Goal: Complete application form: Complete application form

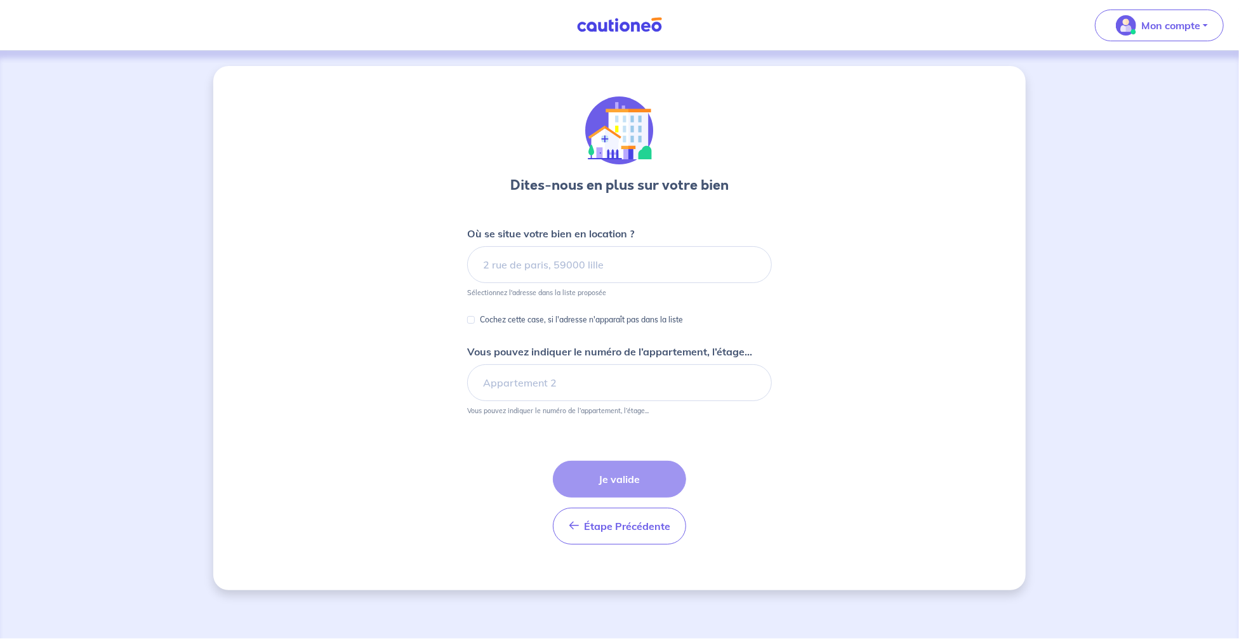
click at [623, 269] on input at bounding box center [619, 264] width 305 height 37
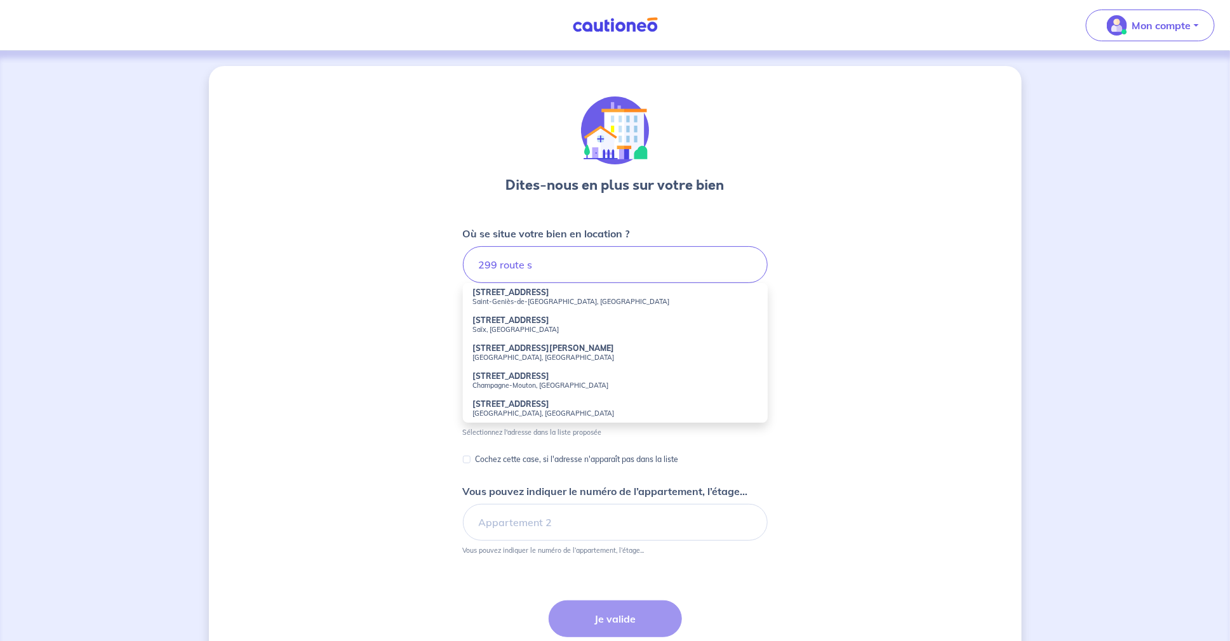
scroll to position [21, 0]
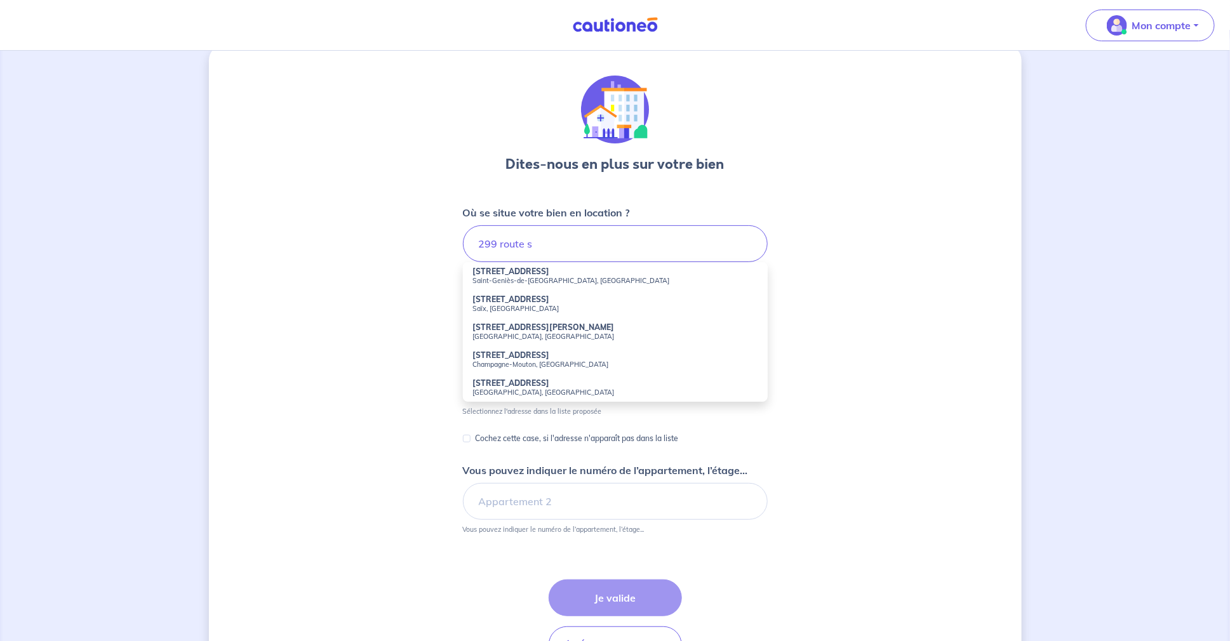
click at [553, 276] on small "Saint-Geniès-de-[GEOGRAPHIC_DATA], [GEOGRAPHIC_DATA]" at bounding box center [615, 280] width 284 height 9
type input "[STREET_ADDRESS]"
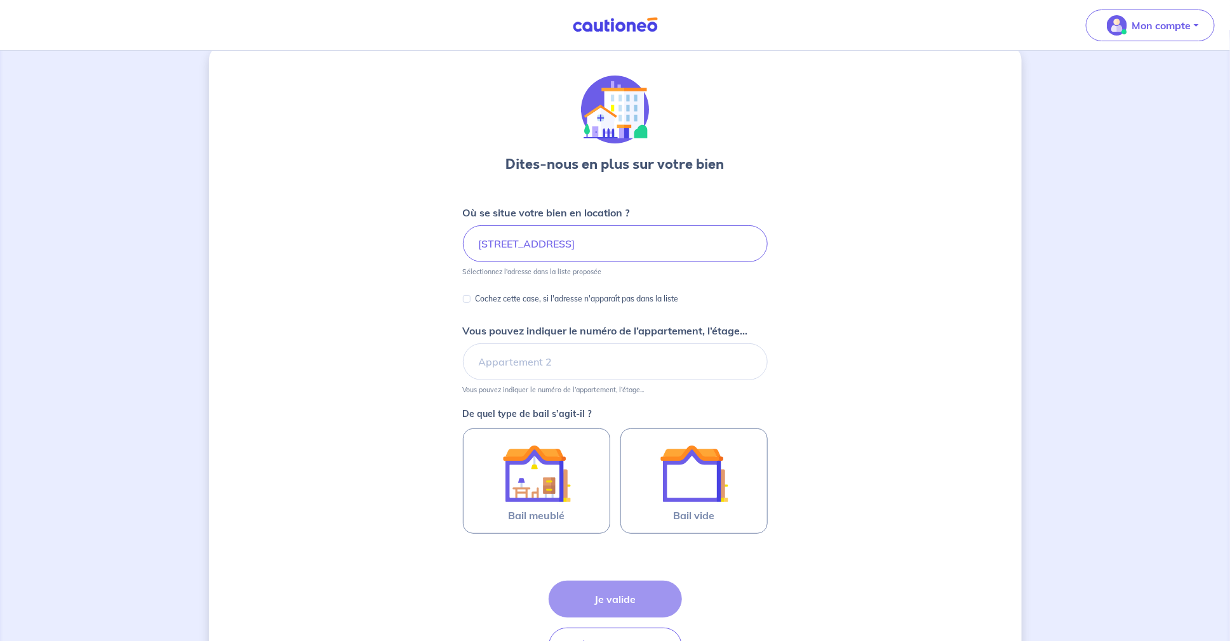
scroll to position [0, 0]
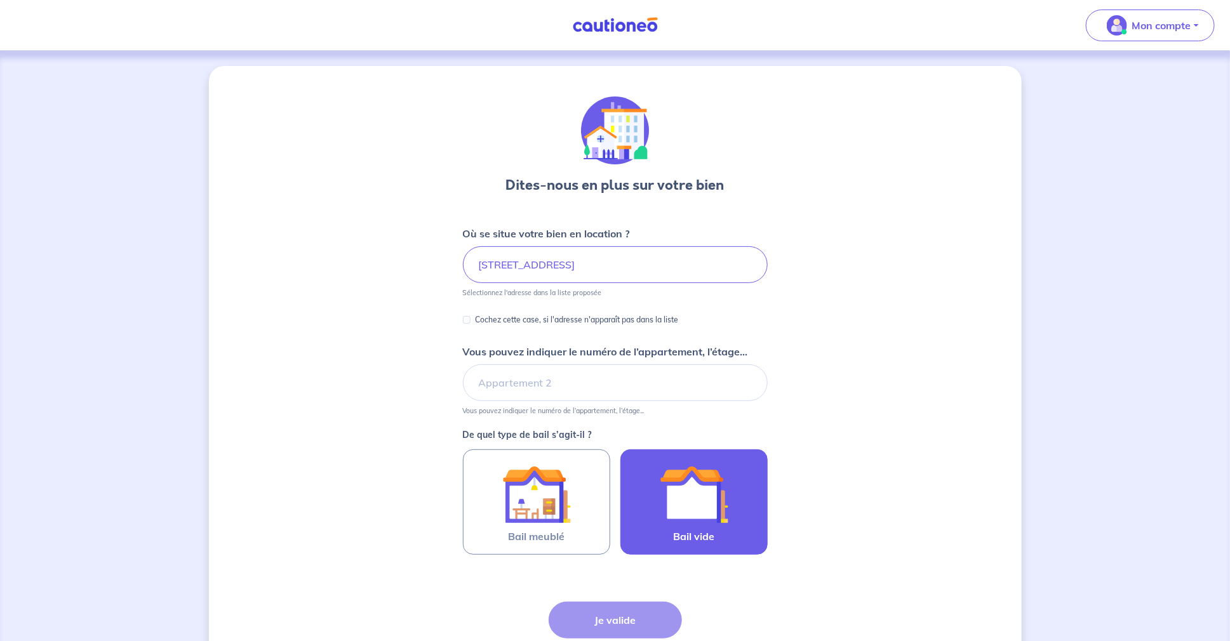
click at [707, 497] on img at bounding box center [694, 494] width 69 height 69
click at [0, 0] on input "Bail vide" at bounding box center [0, 0] width 0 height 0
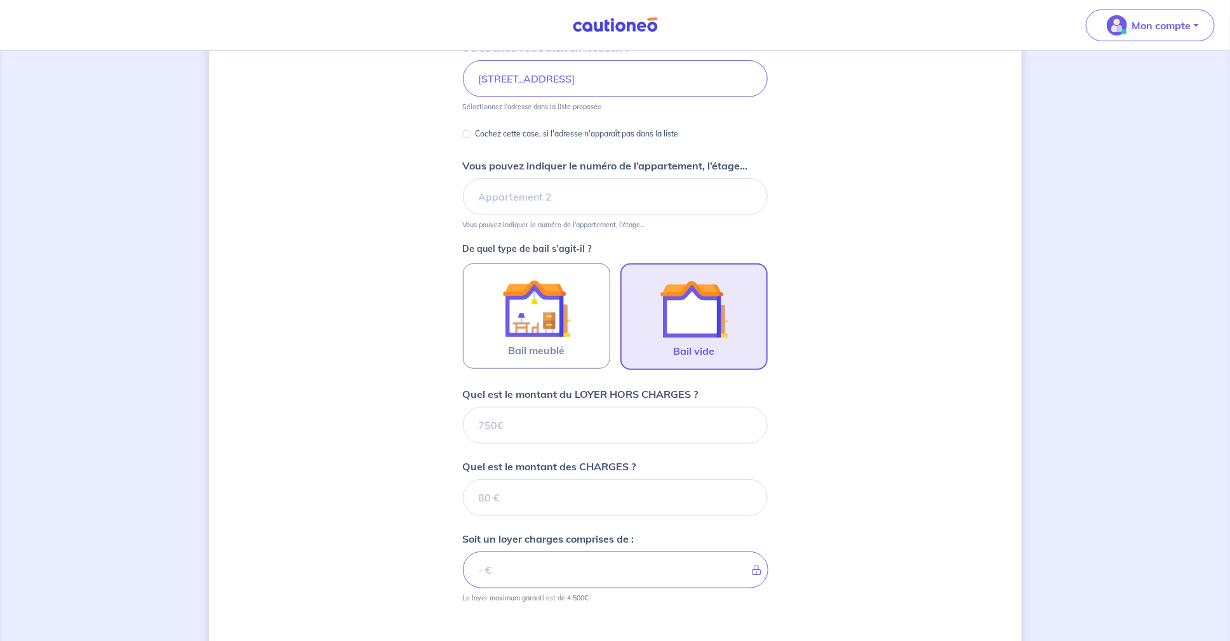
scroll to position [250, 0]
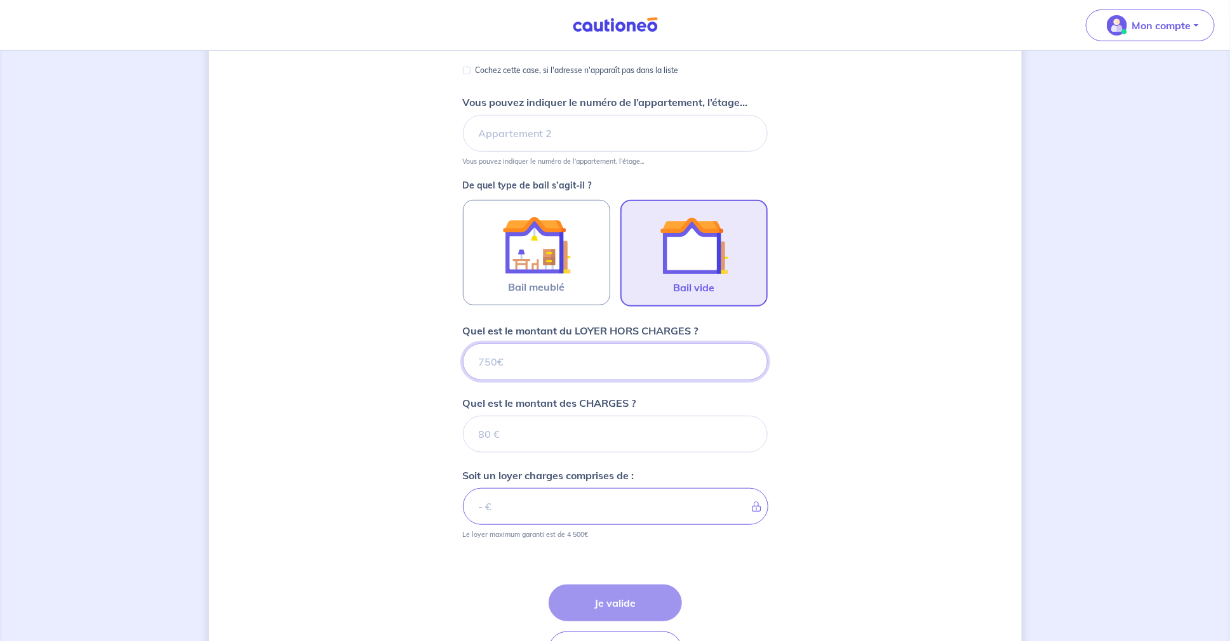
click at [528, 371] on input "Quel est le montant du LOYER HORS CHARGES ?" at bounding box center [615, 361] width 305 height 37
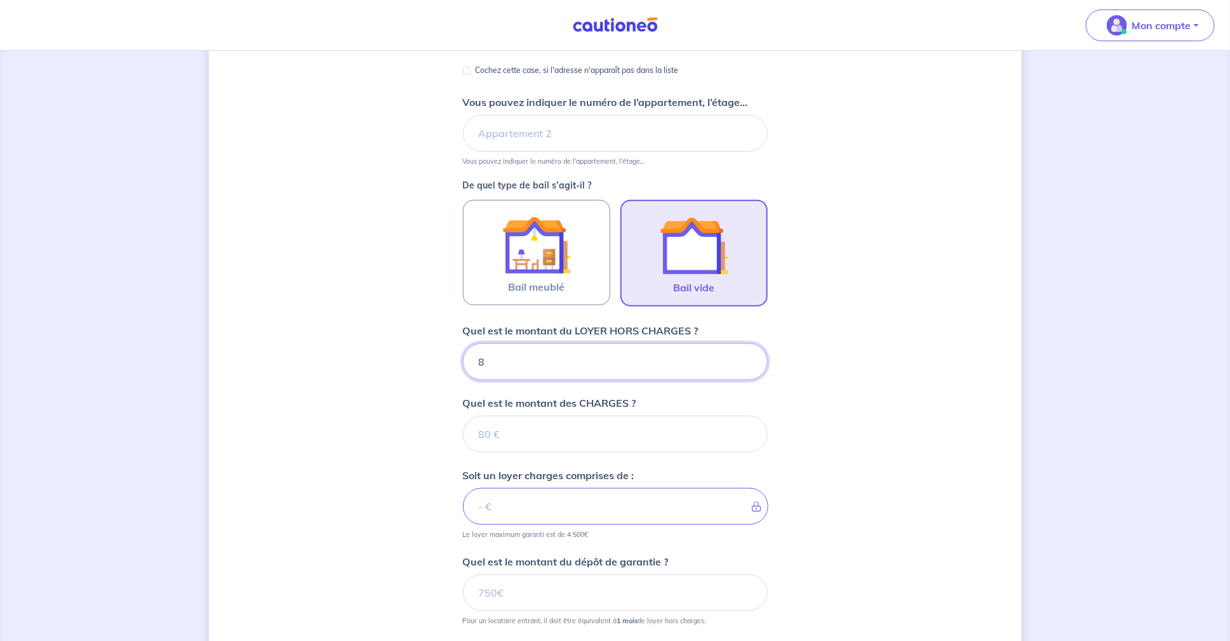
type input "87"
type input "870"
click at [403, 433] on div "Dites-nous en plus sur votre bien Où se situe votre bien en location ? [STREET_…" at bounding box center [615, 309] width 813 height 984
click at [517, 441] on input "Quel est le montant des CHARGES ?" at bounding box center [615, 434] width 305 height 37
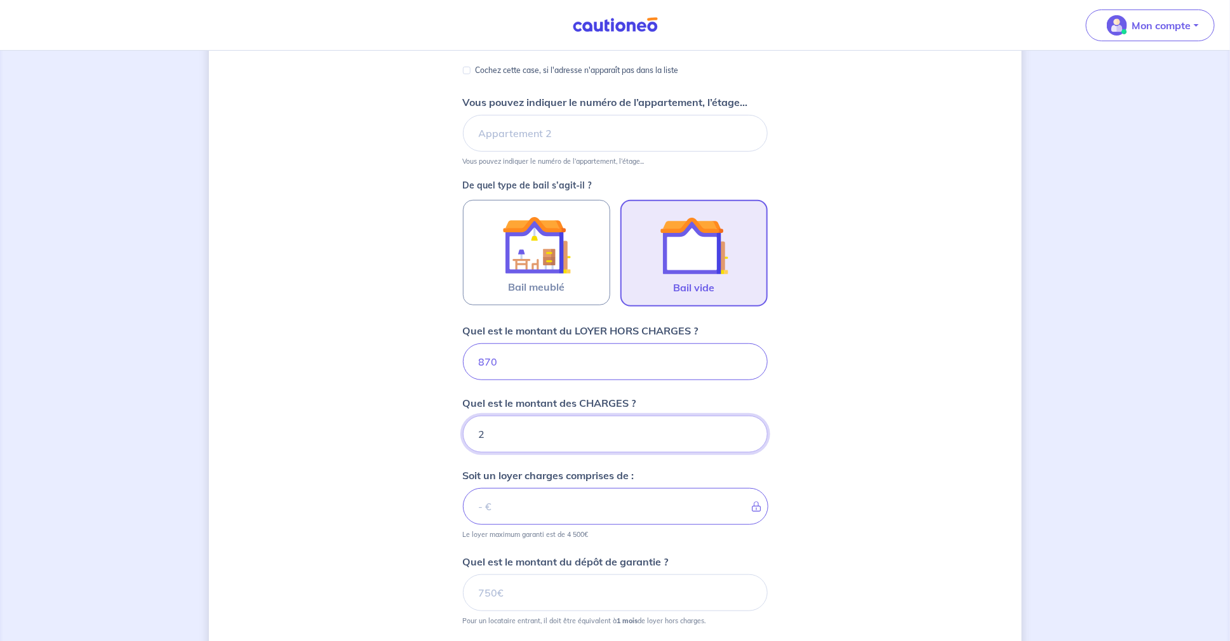
type input "25"
type input "895"
type input "25"
click at [387, 461] on div "Dites-nous en plus sur votre bien Où se situe votre bien en location ? [STREET_…" at bounding box center [615, 309] width 813 height 984
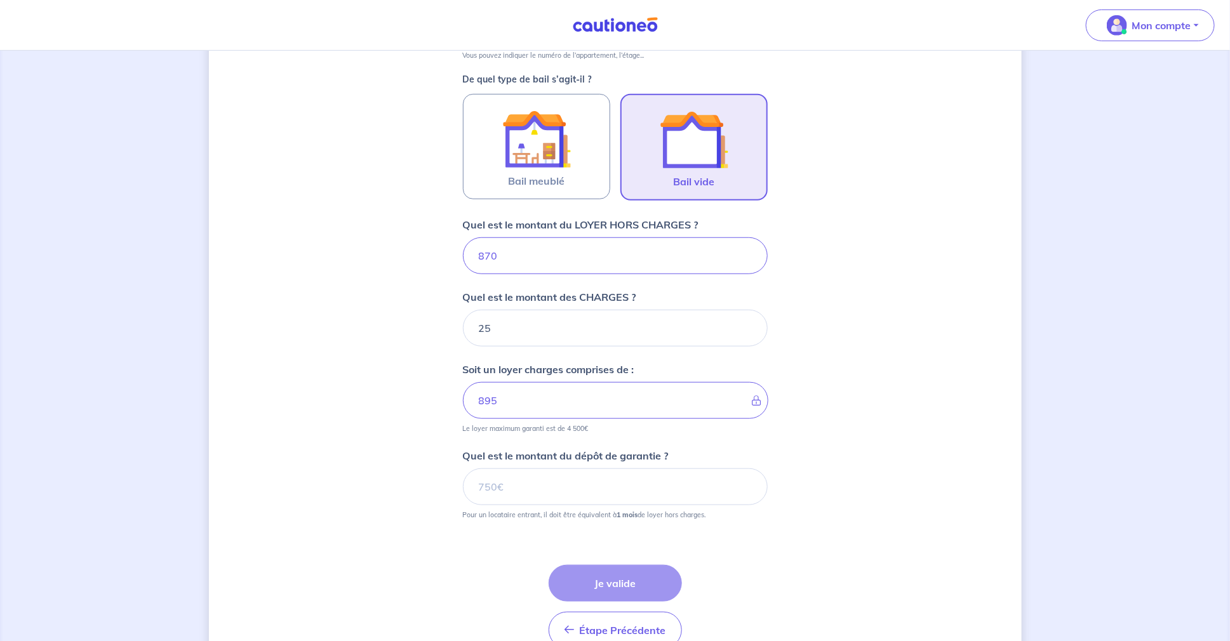
scroll to position [398, 0]
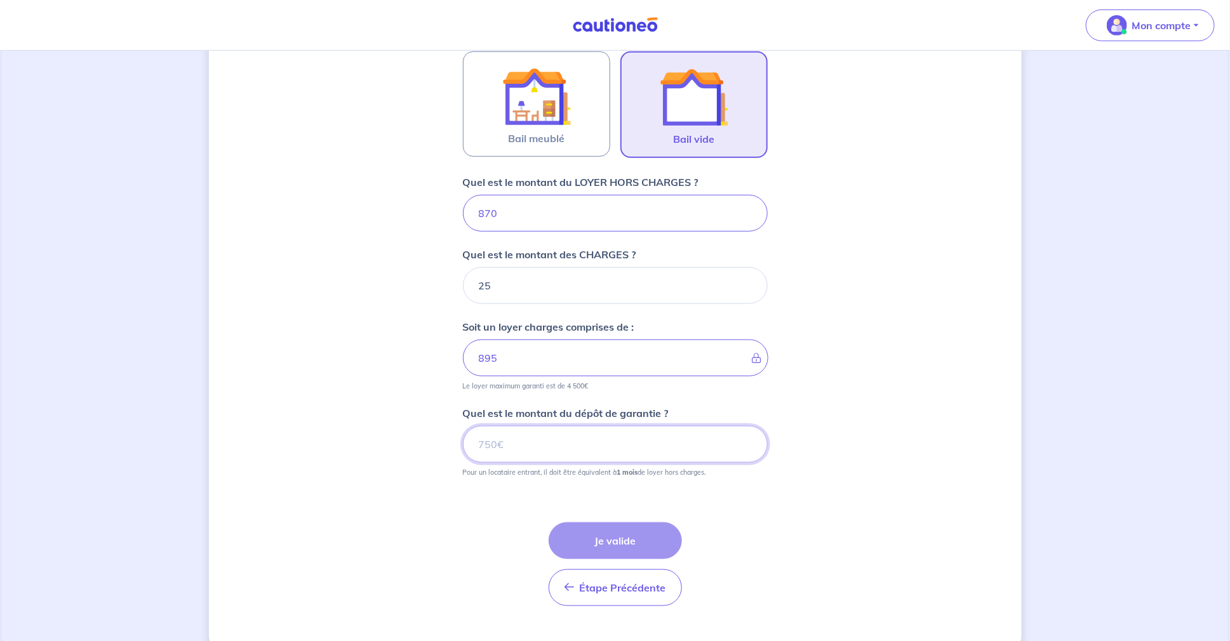
click at [516, 446] on input "Quel est le montant du dépôt de garantie ?" at bounding box center [615, 444] width 305 height 37
type input "870"
click at [369, 488] on div "Dites-nous en plus sur votre bien Où se situe votre bien en location ? [STREET_…" at bounding box center [615, 160] width 813 height 984
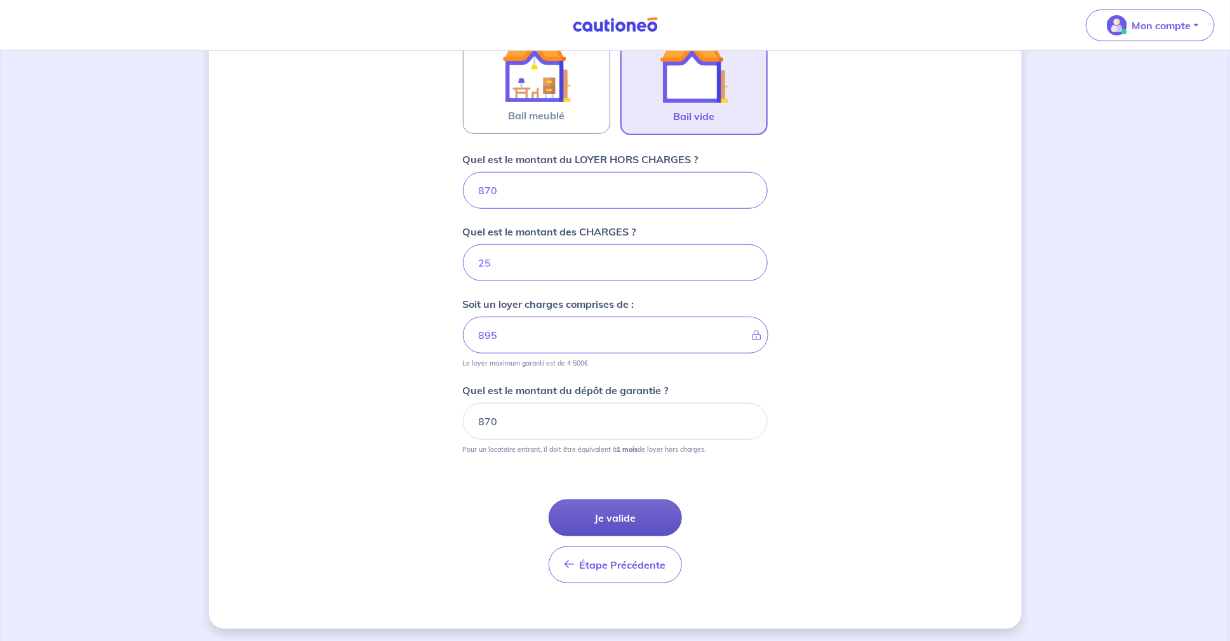
click at [622, 515] on button "Je valide" at bounding box center [615, 518] width 133 height 37
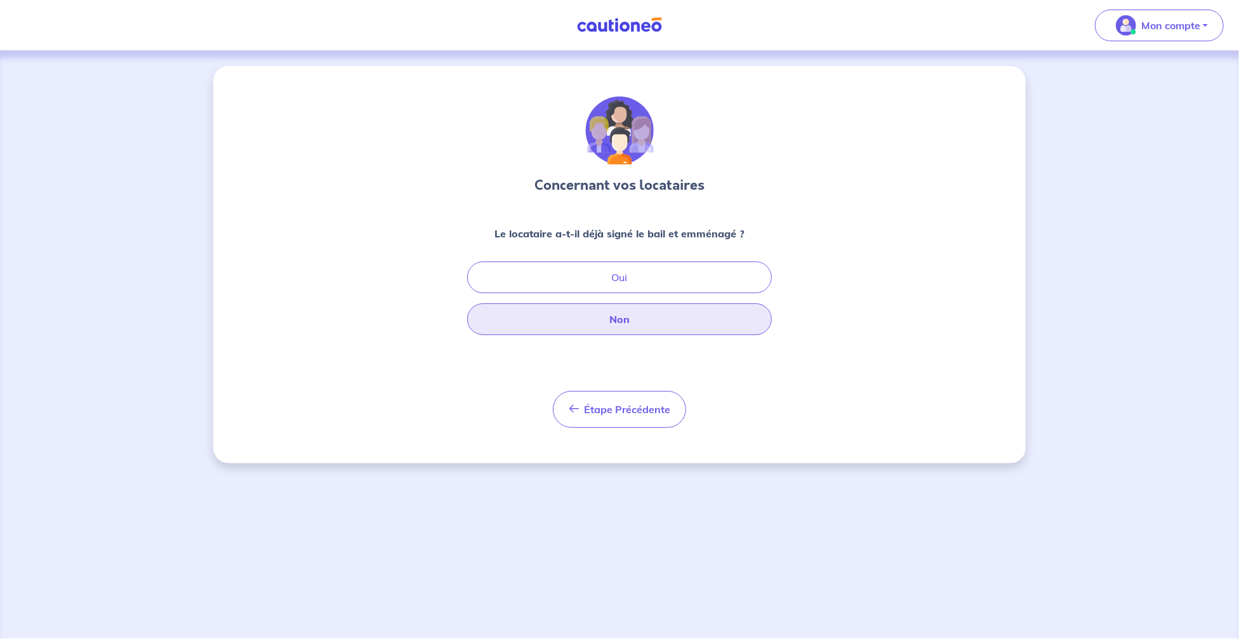
click at [616, 320] on button "Non" at bounding box center [619, 319] width 305 height 32
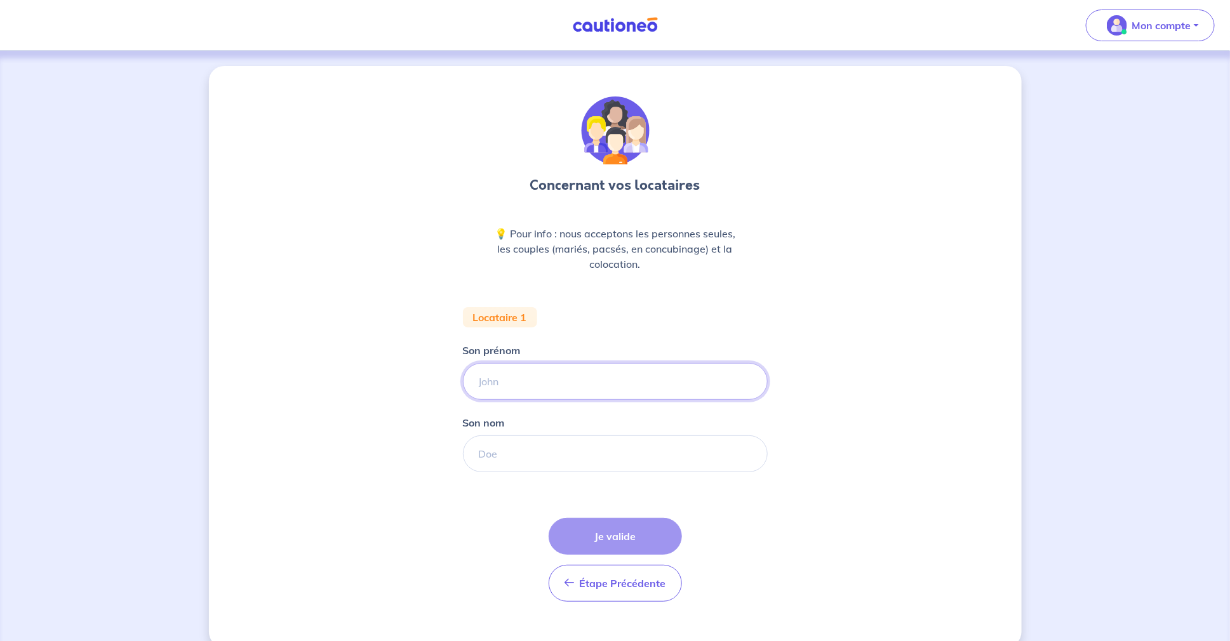
click at [519, 383] on input "Son prénom" at bounding box center [615, 381] width 305 height 37
type input "[PERSON_NAME]"
click at [513, 458] on input "Son nom" at bounding box center [615, 454] width 305 height 37
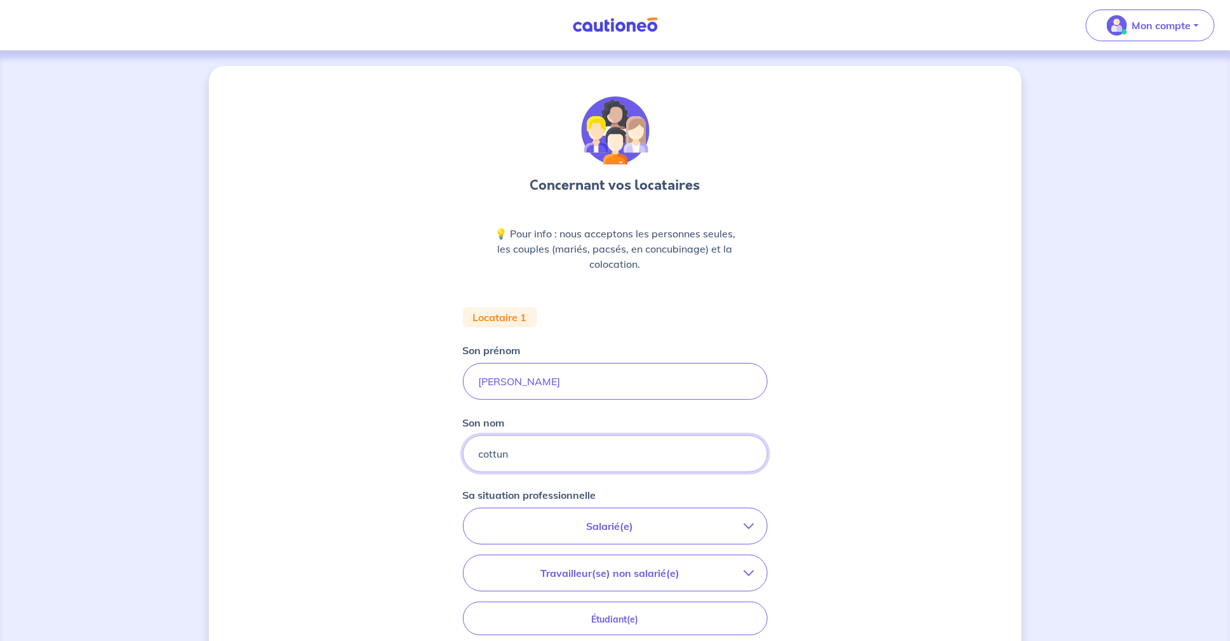
type input "cottun"
click at [391, 509] on div "Concernant vos locataires 💡 Pour info : nous acceptons les personnes seules, le…" at bounding box center [615, 467] width 813 height 802
click at [567, 520] on p "Salarié(e)" at bounding box center [610, 526] width 268 height 15
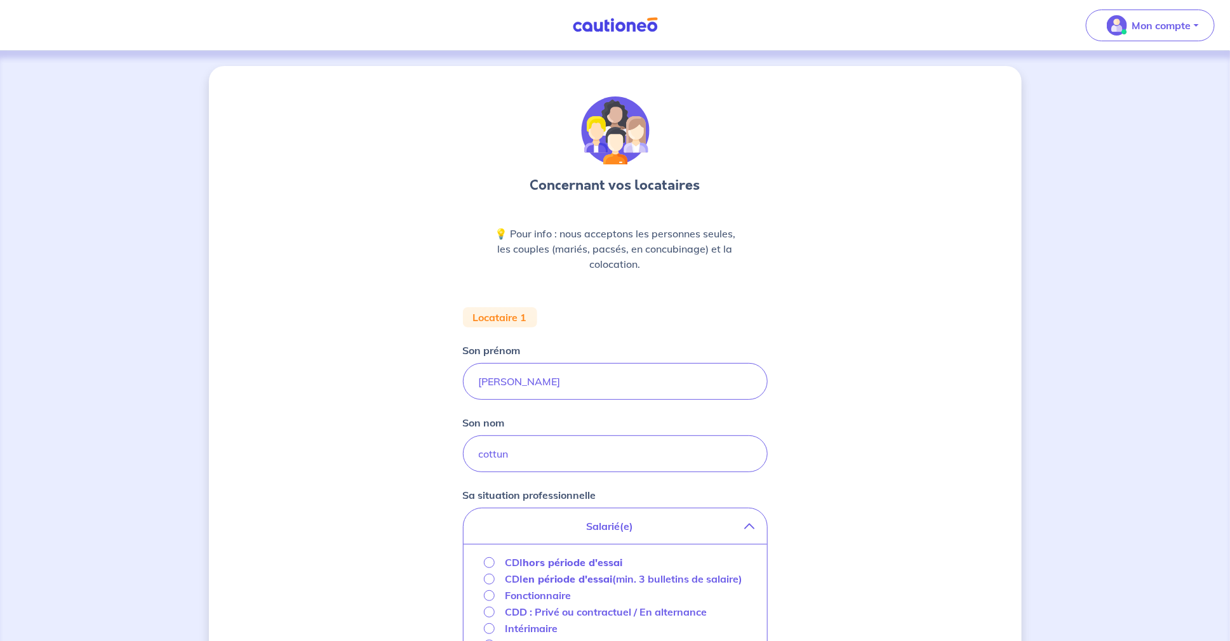
scroll to position [84, 0]
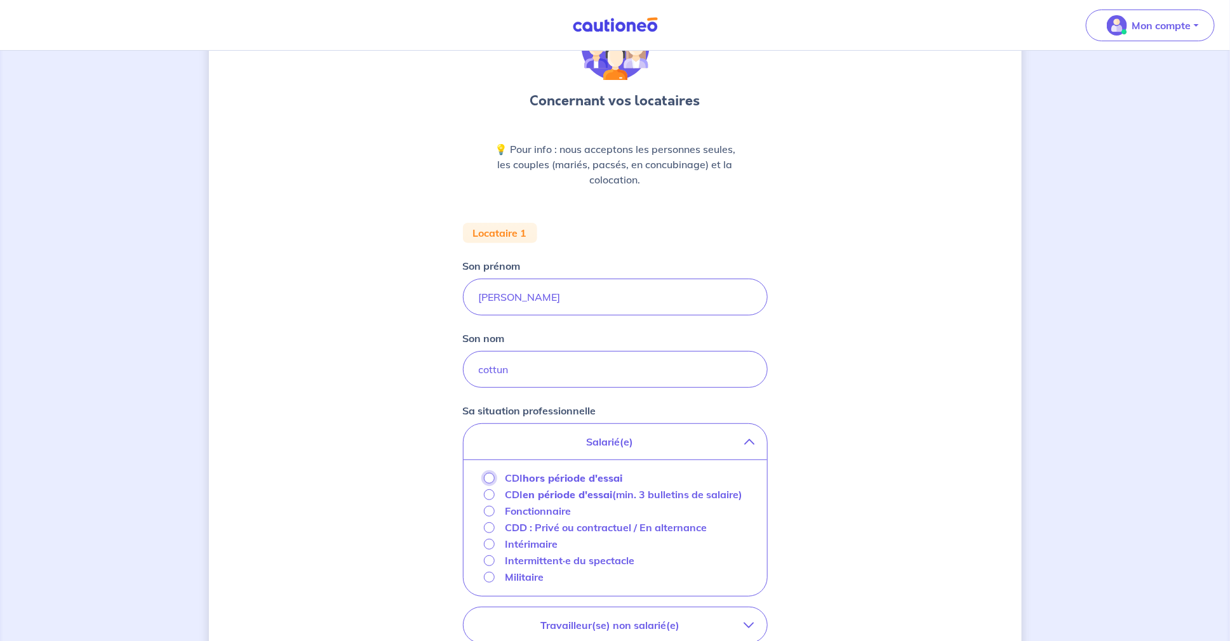
click at [490, 478] on input "CDI hors période d'essai" at bounding box center [489, 478] width 11 height 11
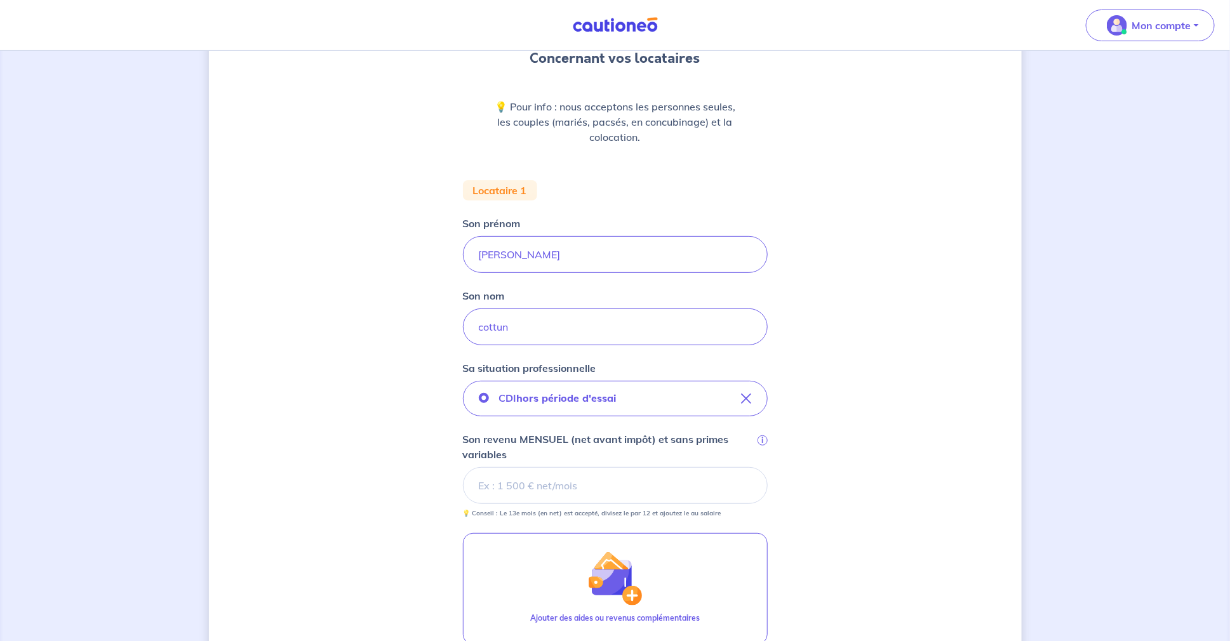
scroll to position [148, 0]
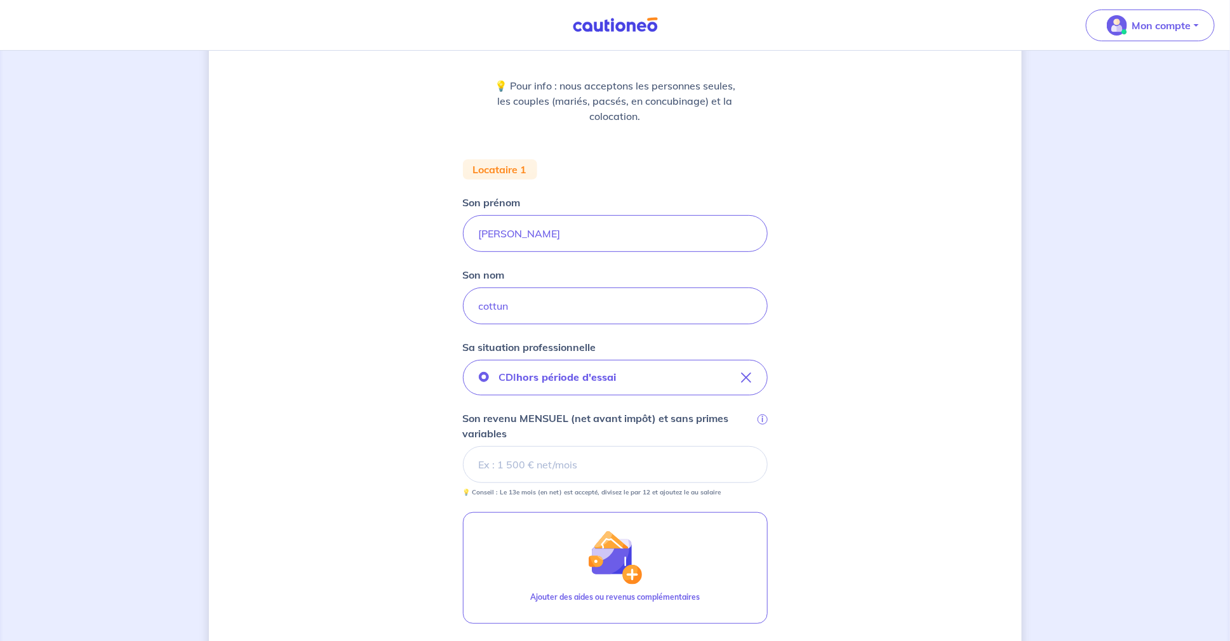
click at [514, 460] on input "Son revenu MENSUEL (net avant impôt) et sans primes variables i" at bounding box center [615, 464] width 305 height 37
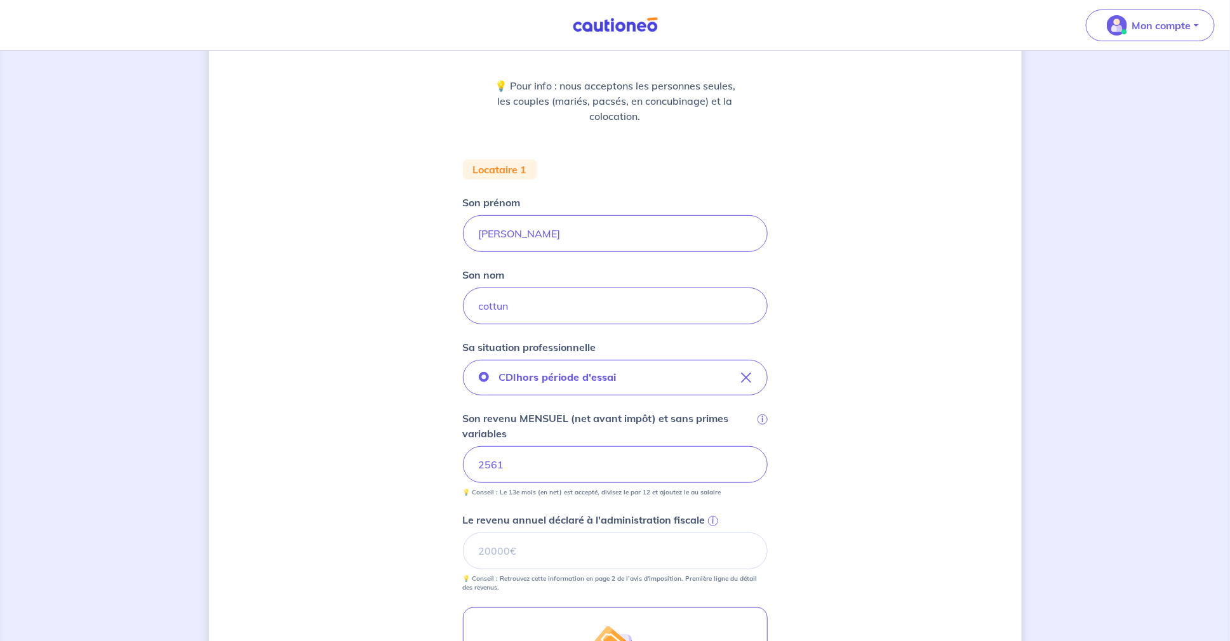
click at [361, 493] on div "Concernant vos locataires 💡 Pour info : nous acceptons les personnes seules, le…" at bounding box center [615, 414] width 813 height 992
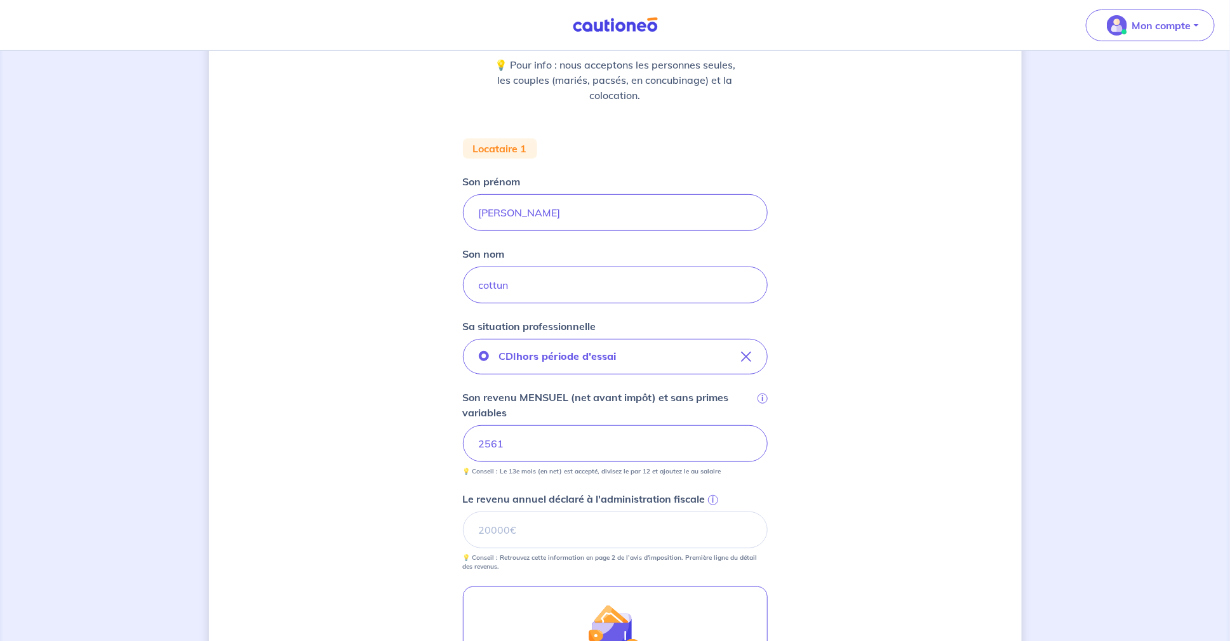
scroll to position [232, 0]
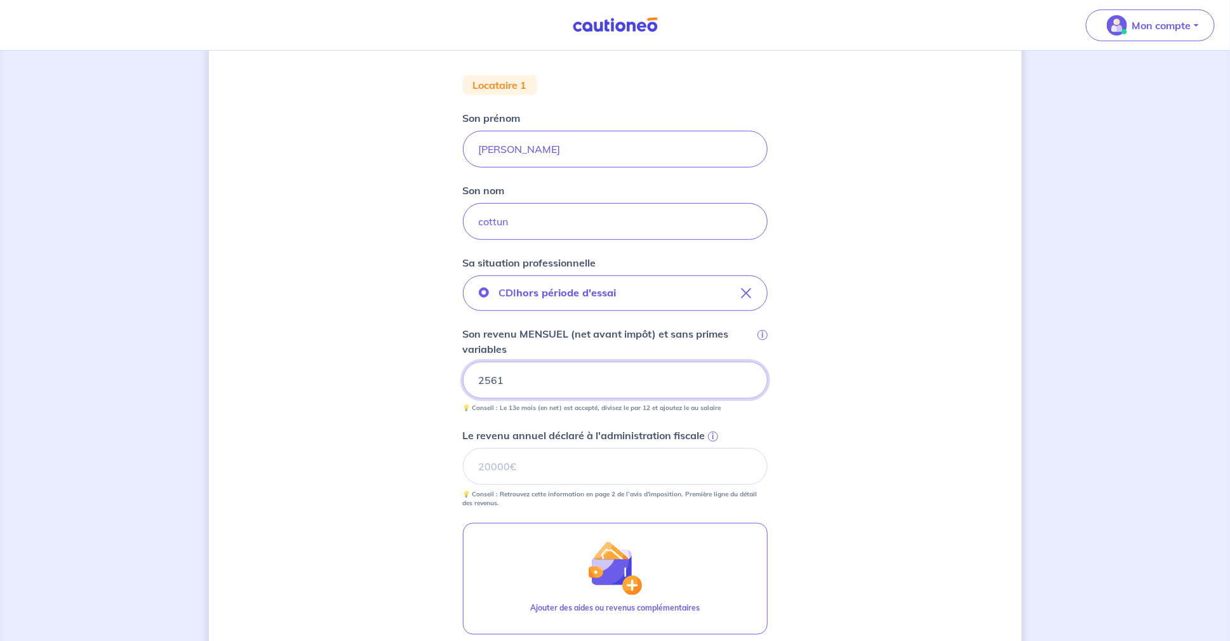
click at [517, 378] on input "2561" at bounding box center [615, 380] width 305 height 37
click at [547, 383] on input "Son revenu MENSUEL (net avant impôt) et sans primes variables i" at bounding box center [615, 380] width 305 height 37
type input "2"
click at [744, 389] on input "2624.01" at bounding box center [615, 380] width 305 height 37
click at [338, 354] on div "Concernant vos locataires 💡 Pour info : nous acceptons les personnes seules, le…" at bounding box center [615, 330] width 813 height 992
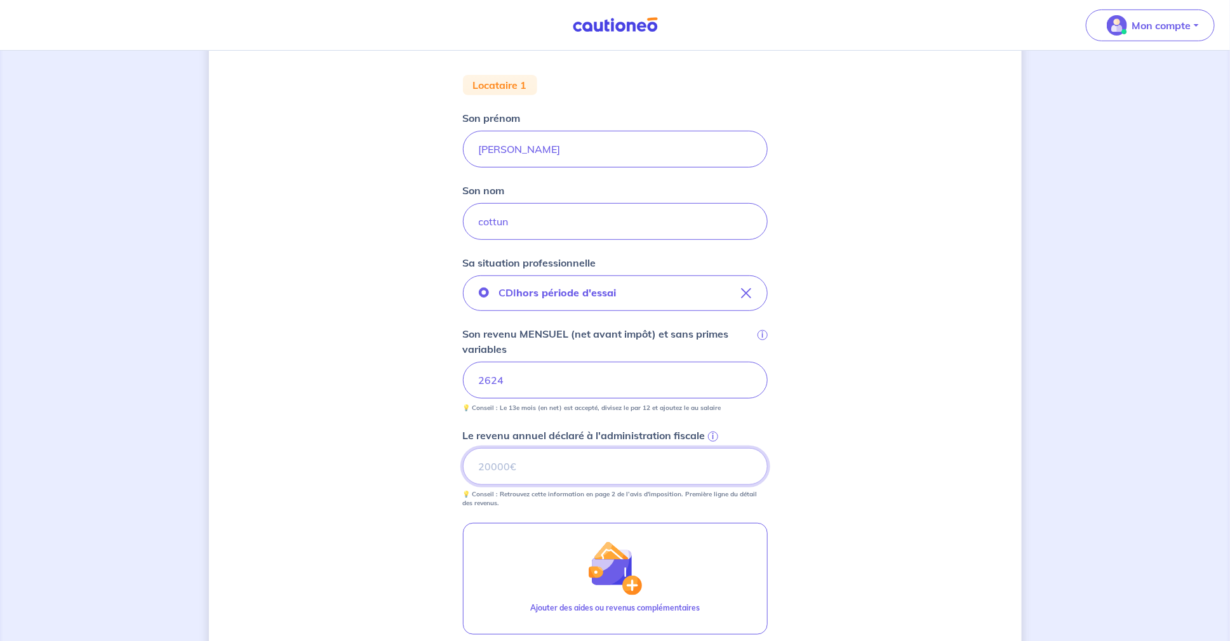
click at [521, 468] on input "Le revenu annuel déclaré à l'administration fiscale i" at bounding box center [615, 466] width 305 height 37
type input "29566"
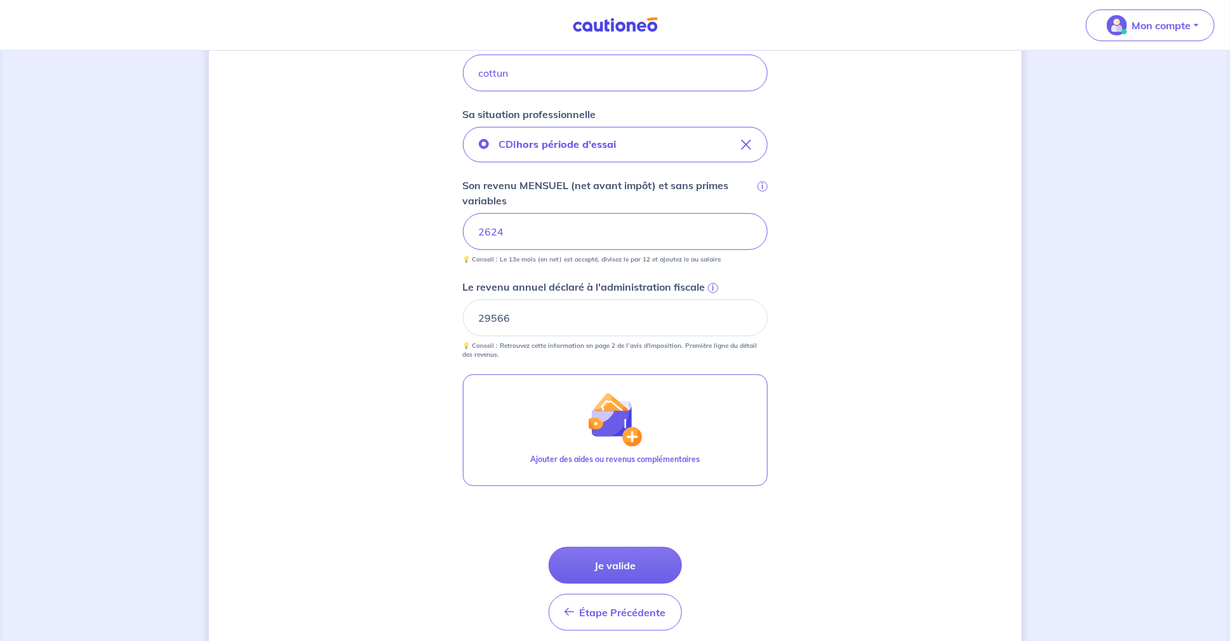
scroll to position [429, 0]
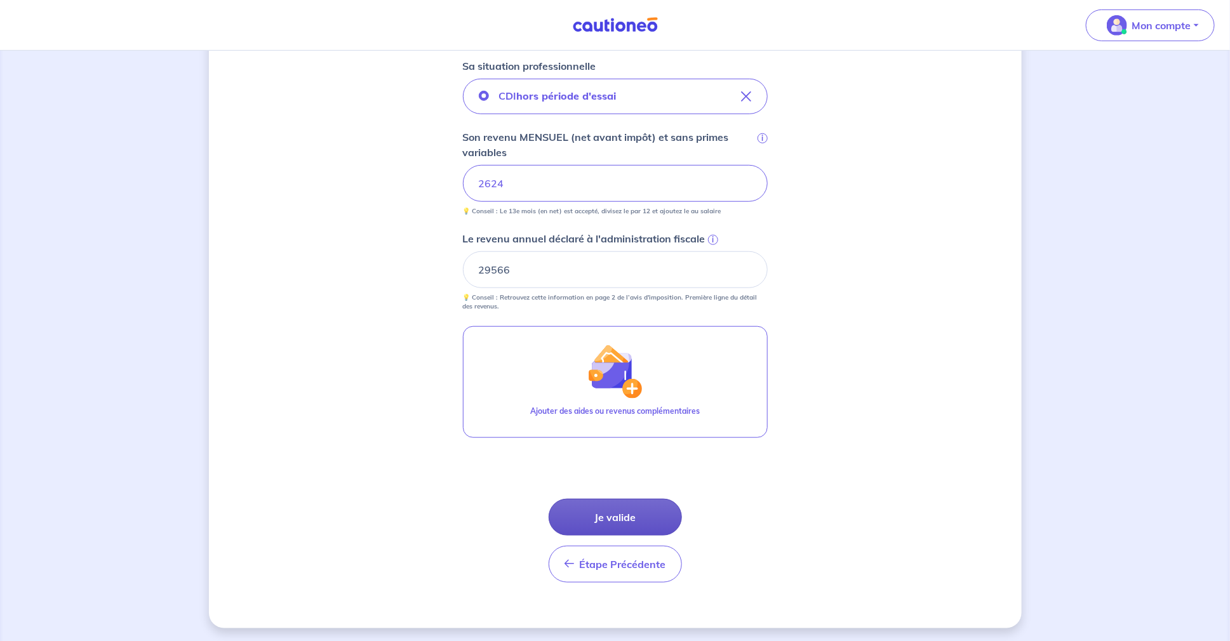
click at [607, 505] on button "Je valide" at bounding box center [615, 517] width 133 height 37
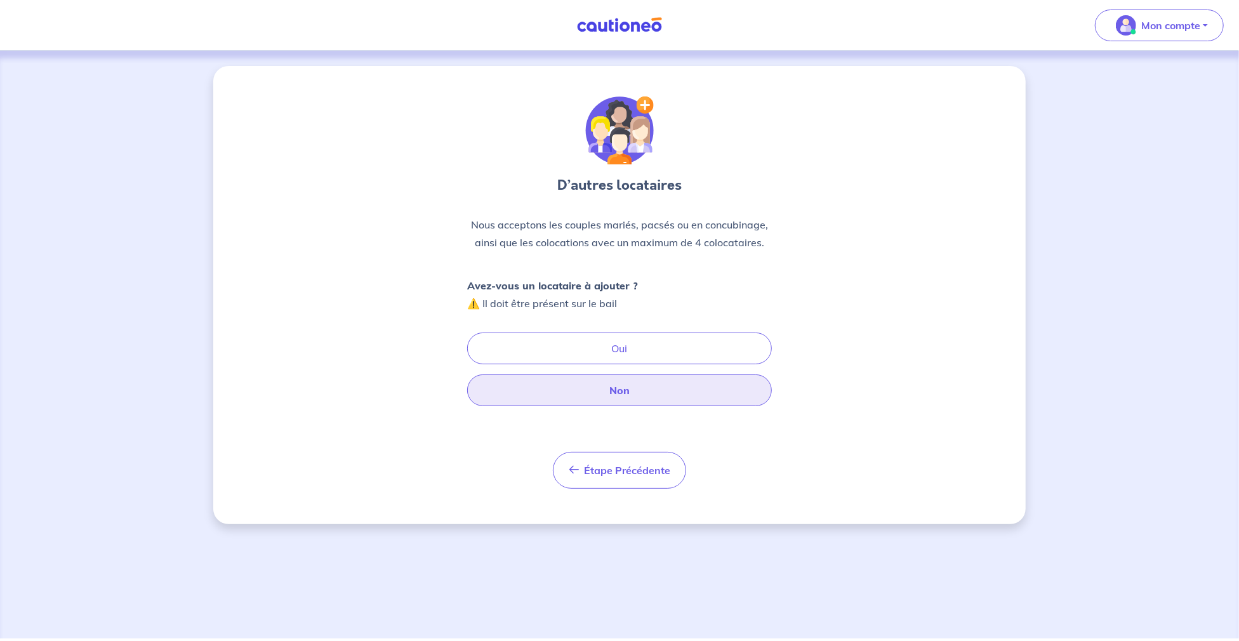
click at [626, 390] on button "Non" at bounding box center [619, 391] width 305 height 32
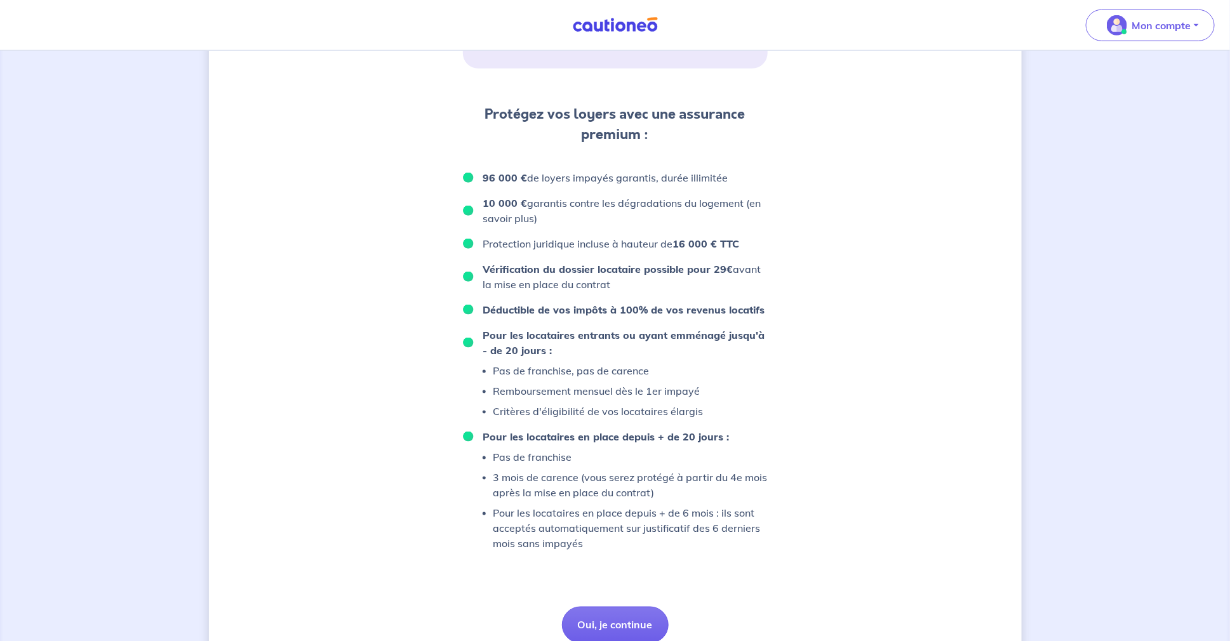
scroll to position [702, 0]
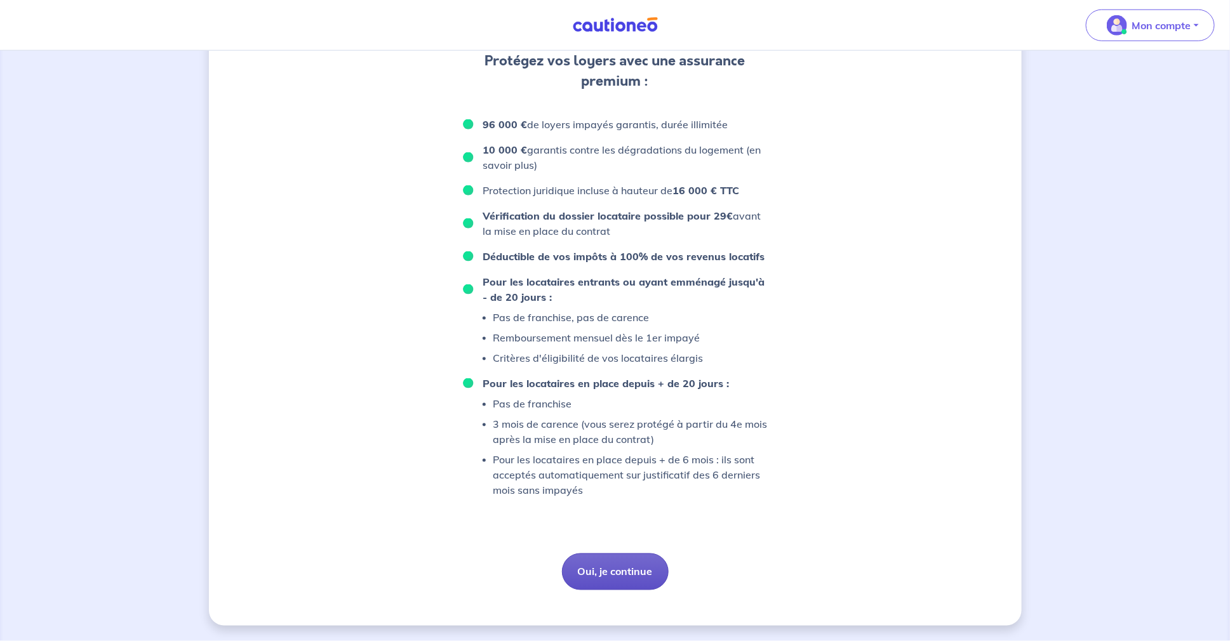
click at [630, 570] on button "Oui, je continue" at bounding box center [615, 572] width 107 height 37
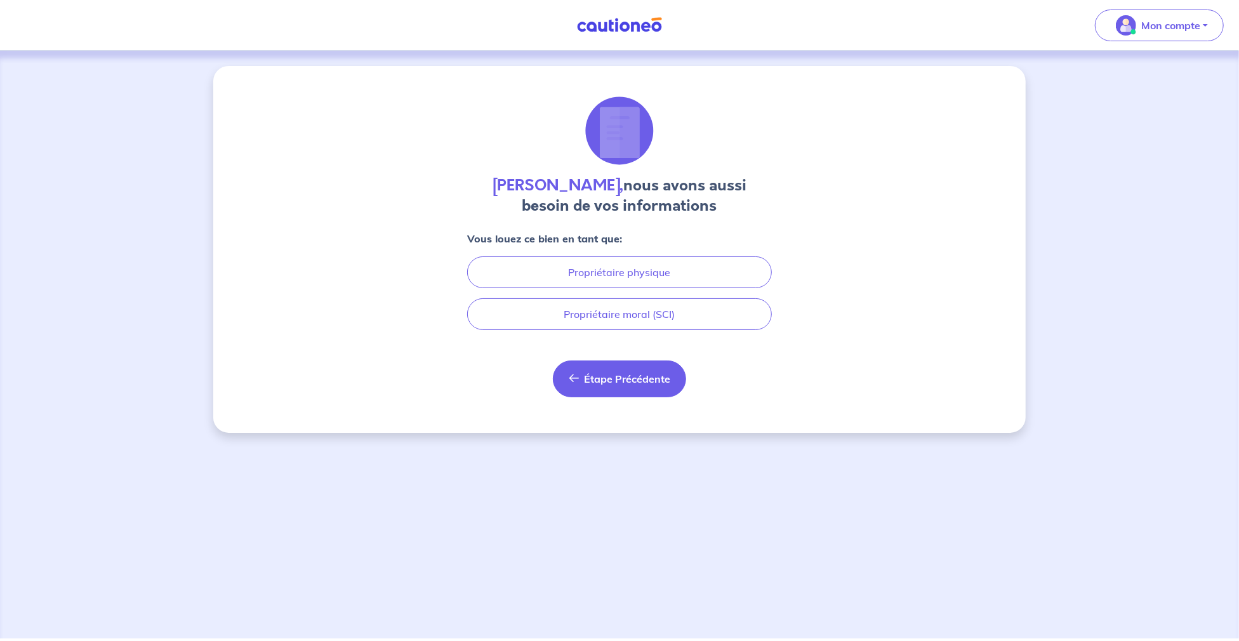
click at [626, 388] on button "Étape Précédente Précédent" at bounding box center [619, 379] width 133 height 37
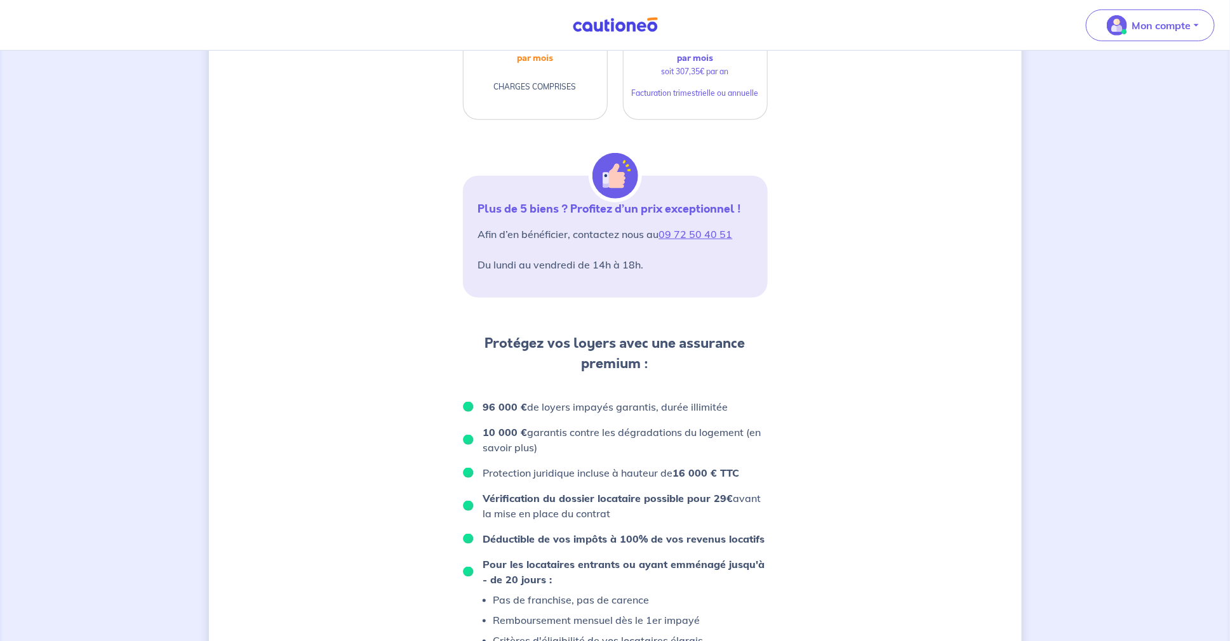
scroll to position [511, 0]
